Goal: Task Accomplishment & Management: Manage account settings

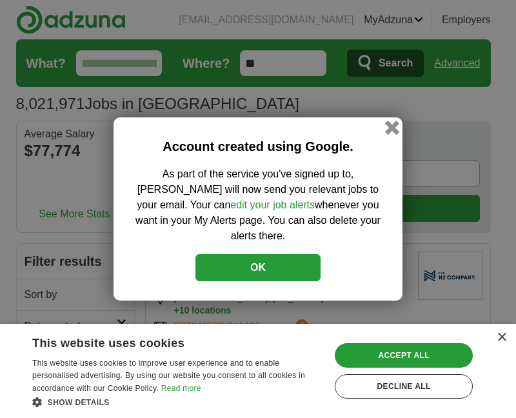
click at [394, 135] on button "button" at bounding box center [392, 128] width 14 height 14
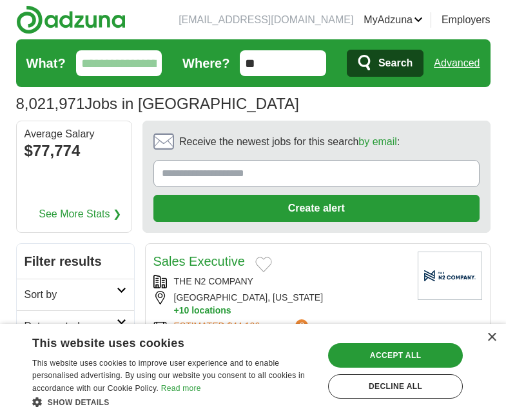
click at [394, 131] on section "Receive the newest jobs for this search by email : Create alert By creating an …" at bounding box center [317, 177] width 348 height 112
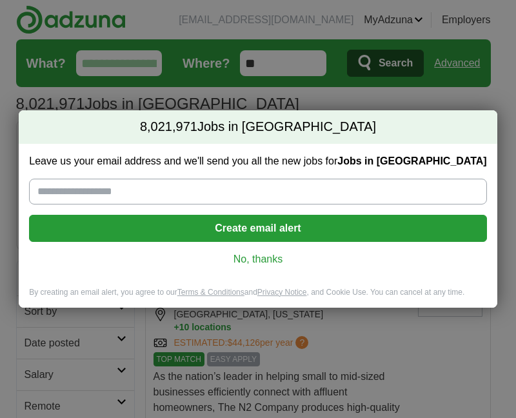
click at [267, 259] on link "No, thanks" at bounding box center [257, 259] width 437 height 14
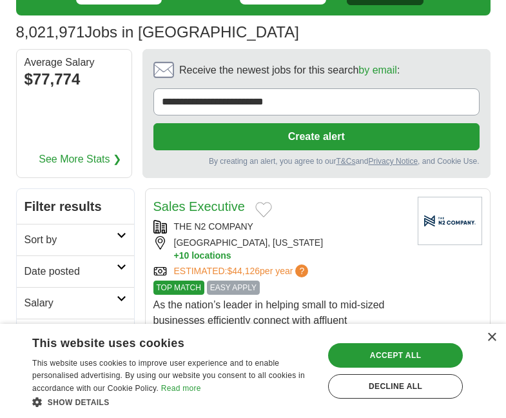
scroll to position [77, 0]
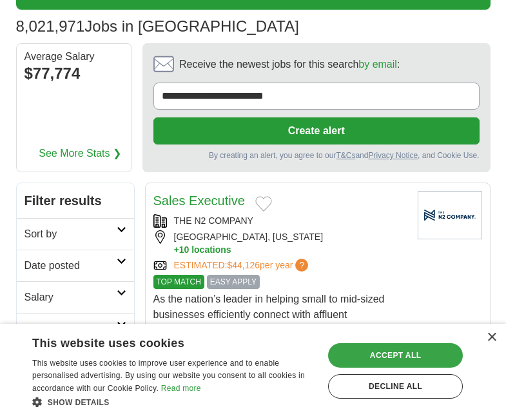
click at [447, 359] on div "Accept all" at bounding box center [395, 355] width 135 height 25
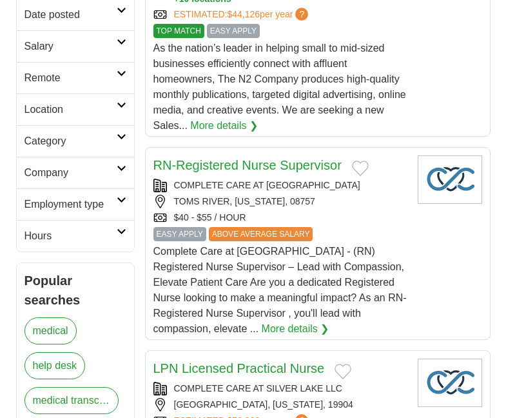
scroll to position [336, 0]
